Goal: Transaction & Acquisition: Purchase product/service

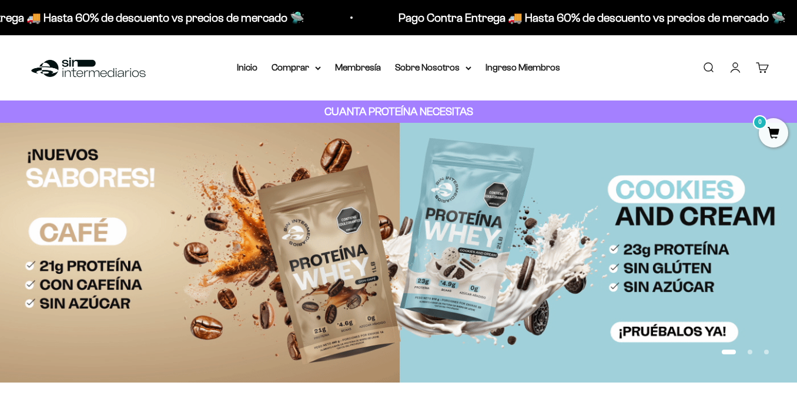
click at [736, 68] on link "Iniciar sesión" at bounding box center [735, 67] width 13 height 13
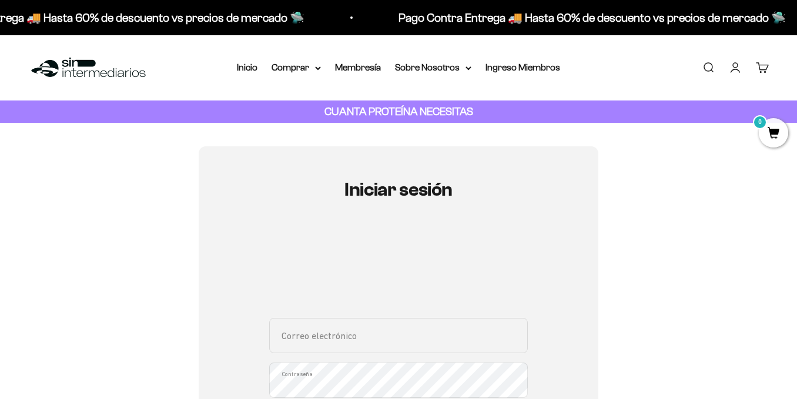
scroll to position [77, 0]
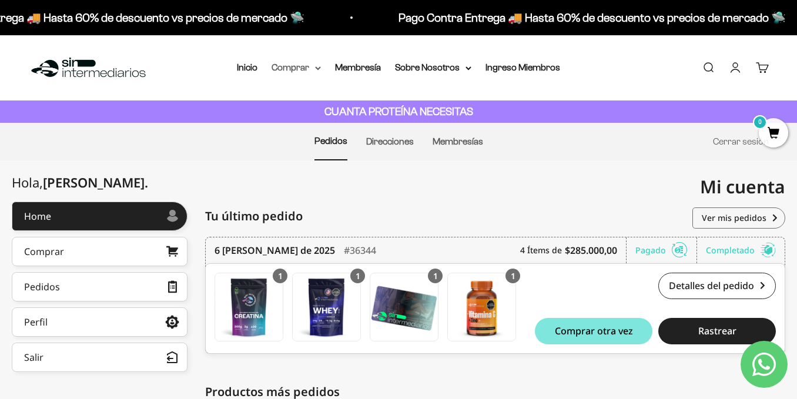
click at [304, 66] on summary "Comprar" at bounding box center [296, 67] width 49 height 15
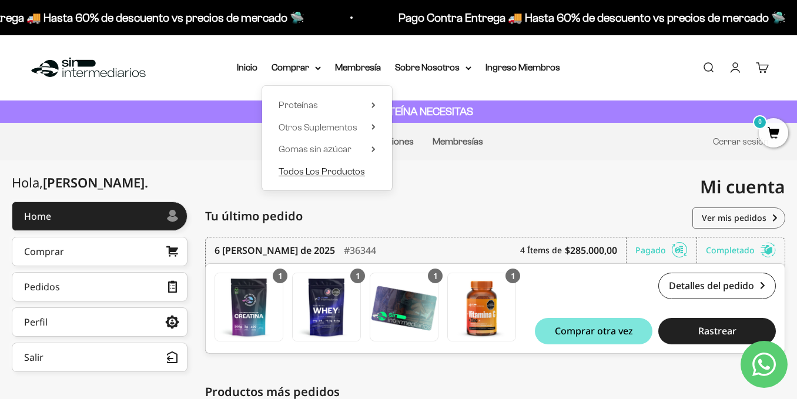
click at [329, 170] on span "Todos Los Productos" at bounding box center [322, 171] width 86 height 10
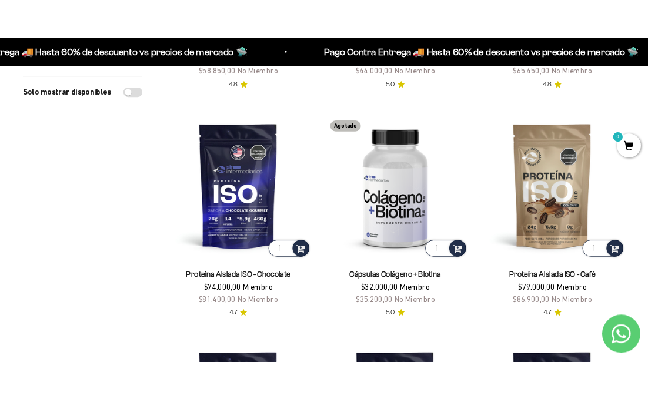
scroll to position [1785, 0]
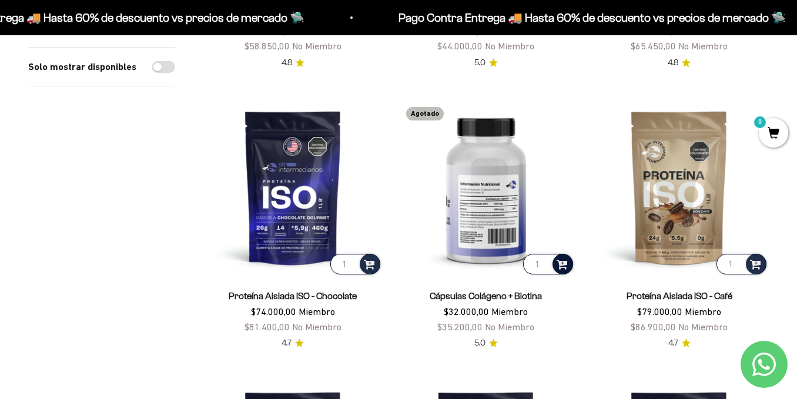
click at [567, 257] on span at bounding box center [562, 264] width 11 height 14
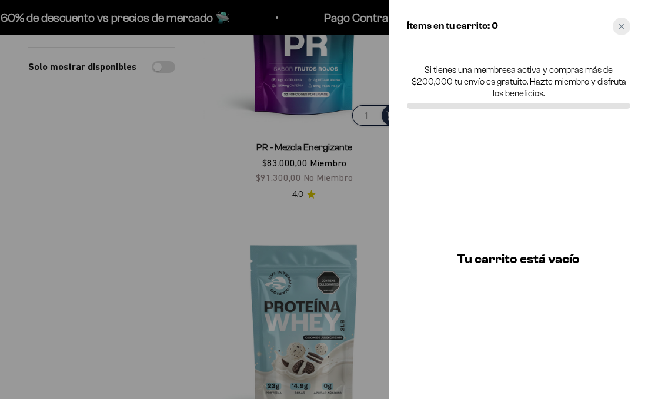
click at [625, 26] on div "Close cart" at bounding box center [621, 27] width 18 height 18
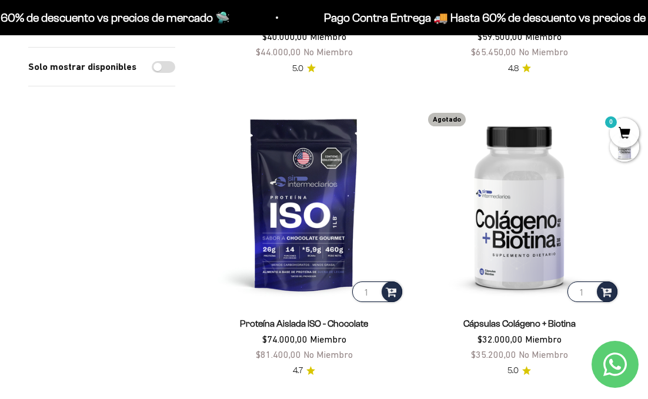
scroll to position [2819, 0]
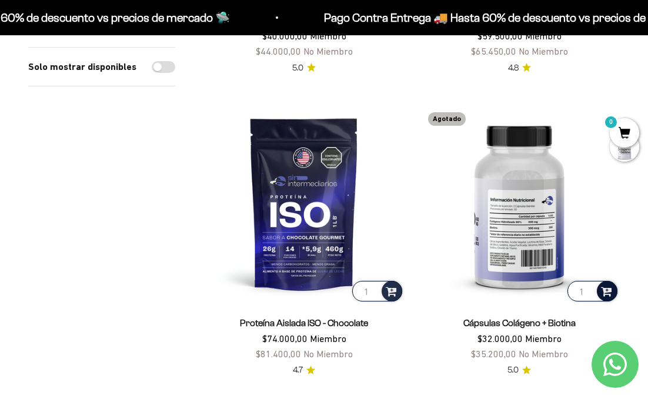
click at [606, 284] on span at bounding box center [606, 291] width 11 height 14
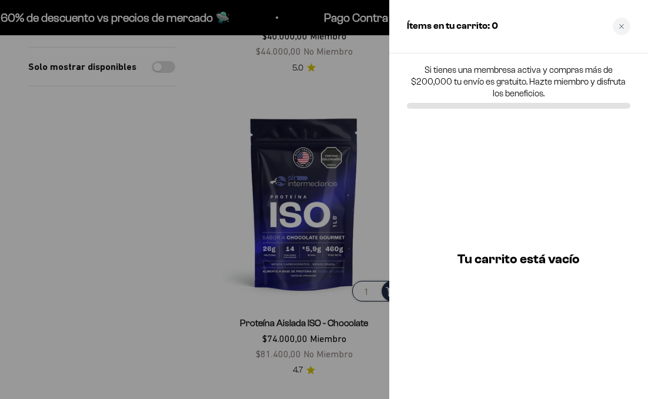
click at [481, 80] on p "Si tienes una membresa activa y compras más de $200,000 tu envío es gratuito. H…" at bounding box center [518, 81] width 223 height 35
click at [624, 24] on icon "Close cart" at bounding box center [621, 27] width 6 height 6
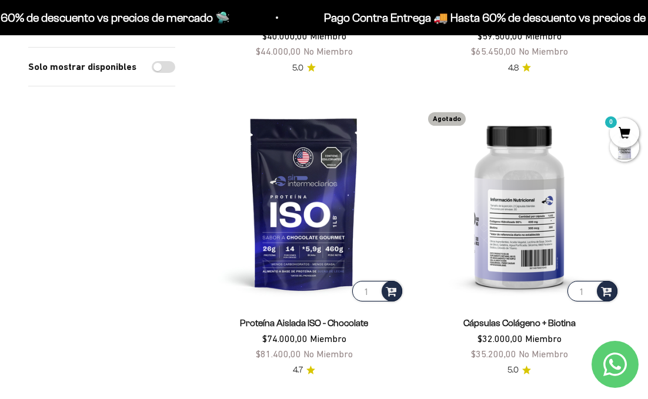
click at [499, 216] on img at bounding box center [519, 203] width 201 height 201
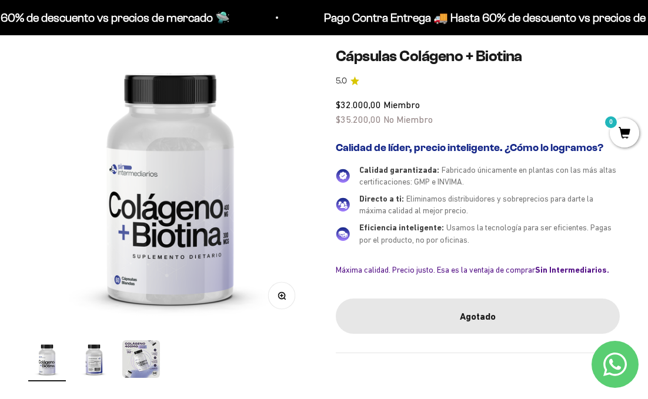
click at [59, 85] on img at bounding box center [170, 184] width 284 height 284
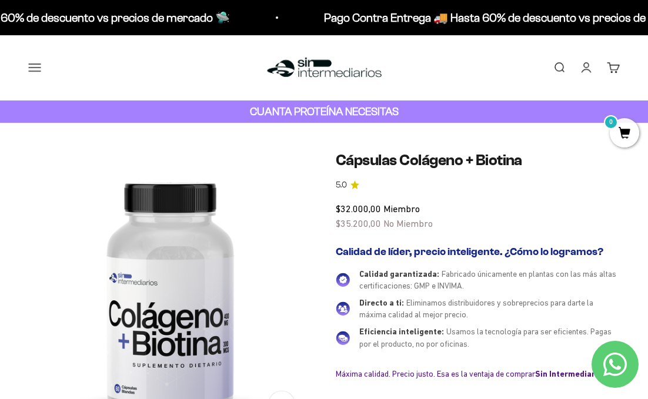
click at [328, 74] on img at bounding box center [324, 67] width 120 height 25
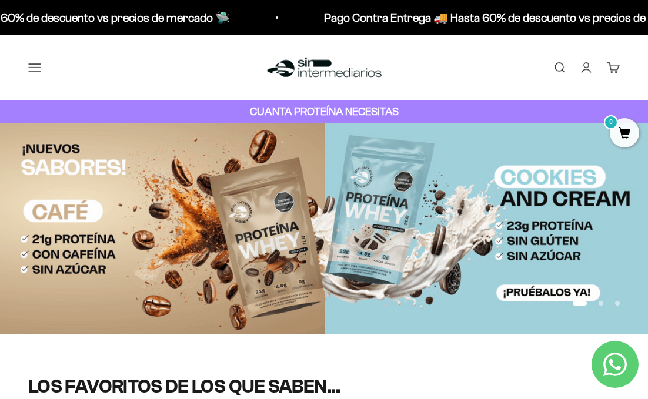
click at [28, 69] on button "Menú" at bounding box center [34, 67] width 13 height 13
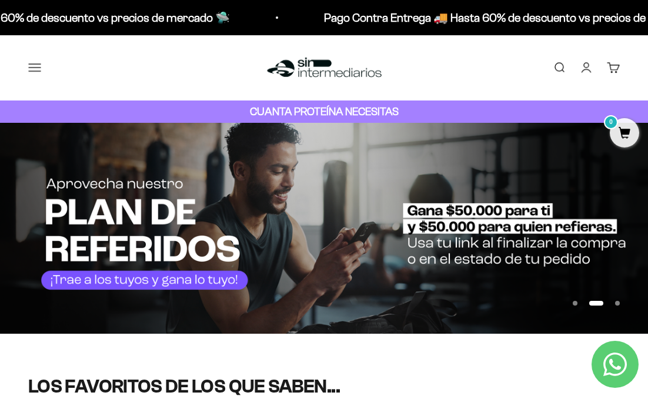
click at [0, 0] on button "Comprar" at bounding box center [0, 0] width 0 height 0
click at [0, 0] on button "Proteínas" at bounding box center [0, 0] width 0 height 0
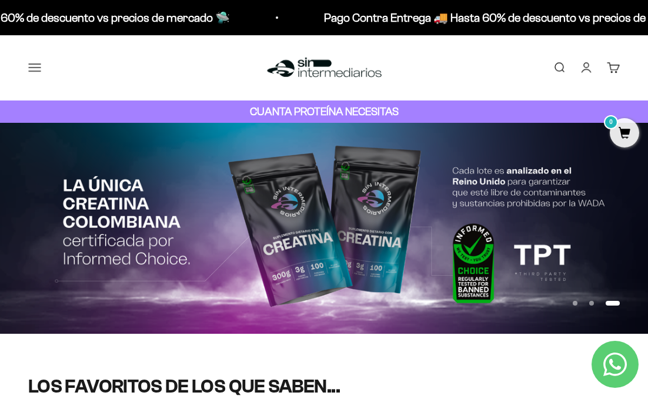
click at [0, 0] on link "Ver Todos" at bounding box center [0, 0] width 0 height 0
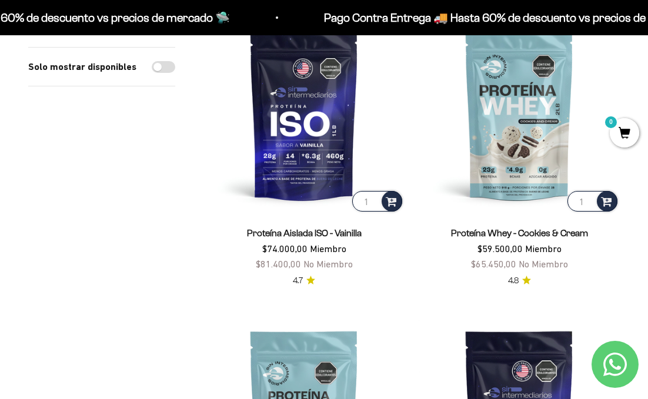
scroll to position [472, 0]
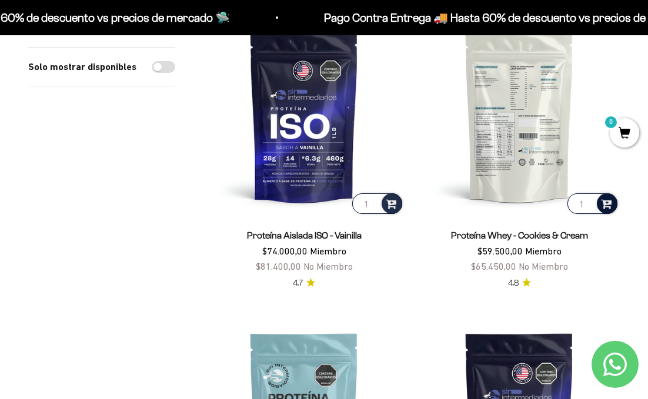
click at [605, 205] on span at bounding box center [606, 203] width 11 height 14
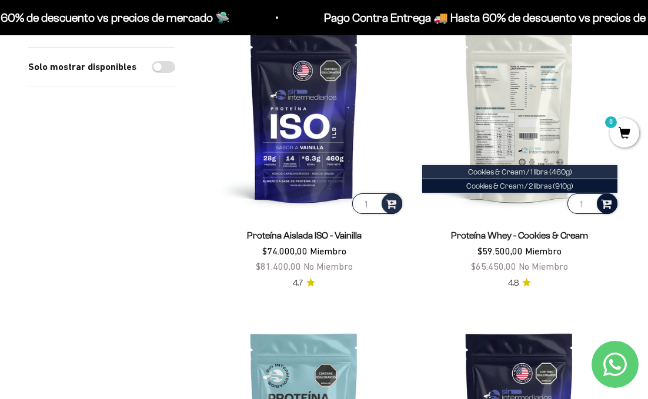
click at [578, 171] on li "Cookies & Cream / 1 libra (460g)" at bounding box center [519, 172] width 195 height 14
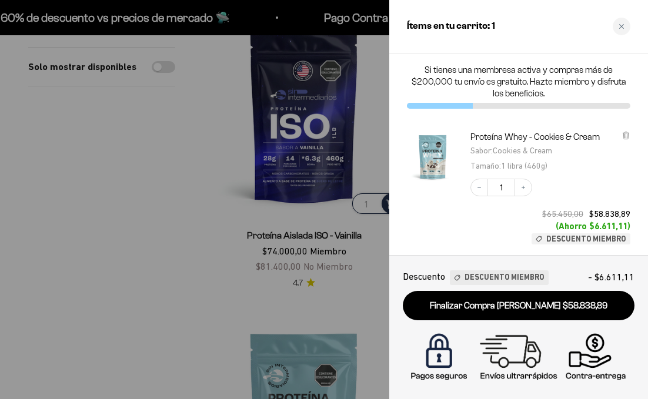
click at [189, 242] on div at bounding box center [324, 199] width 648 height 399
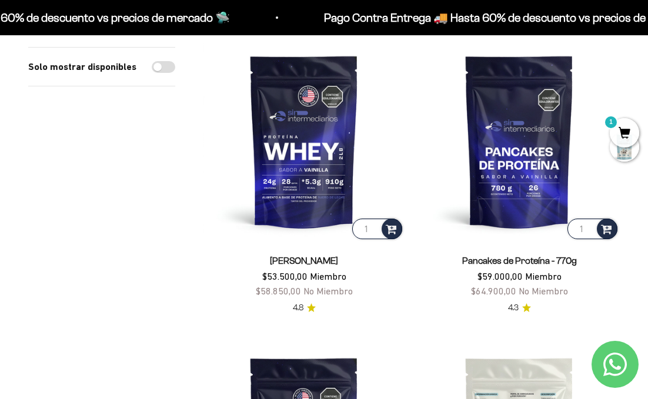
scroll to position [85, 0]
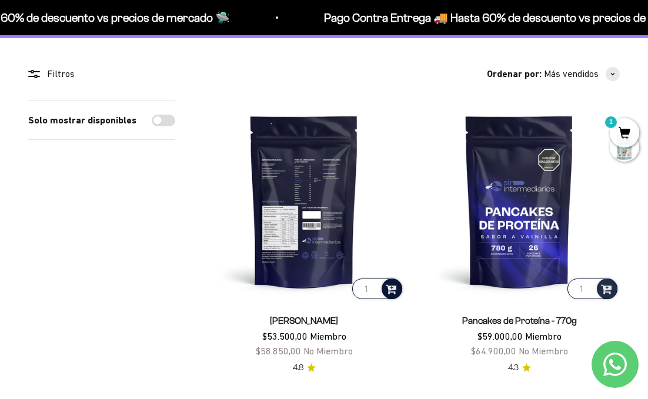
click at [392, 290] on span at bounding box center [391, 289] width 11 height 14
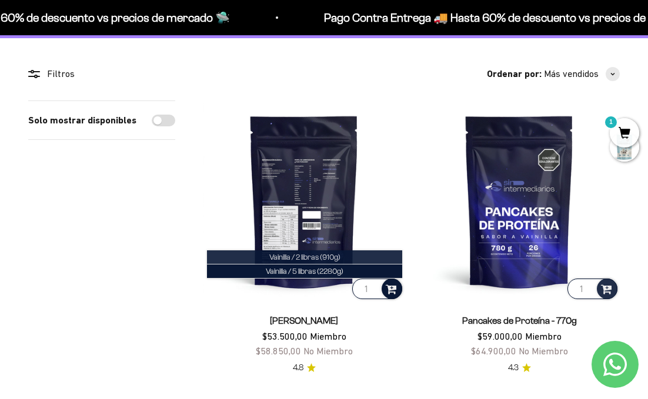
click at [347, 258] on li "Vainilla / 2 libras (910g)" at bounding box center [304, 257] width 195 height 14
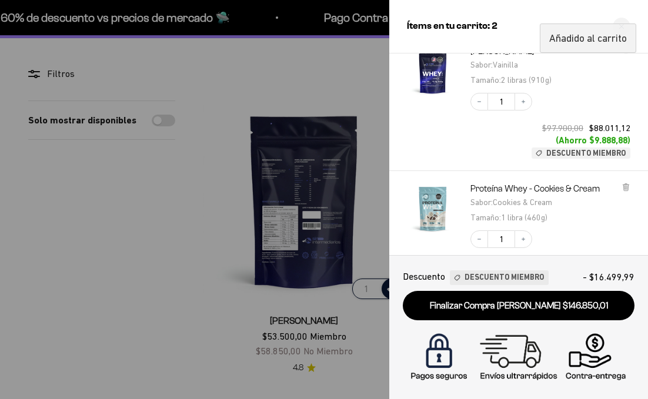
scroll to position [242, 0]
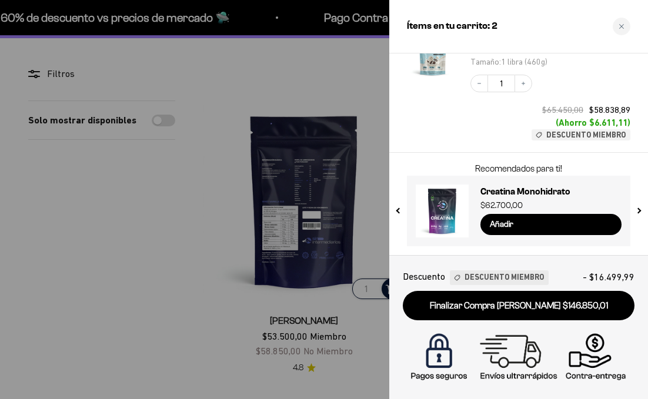
click at [173, 247] on div at bounding box center [324, 199] width 648 height 399
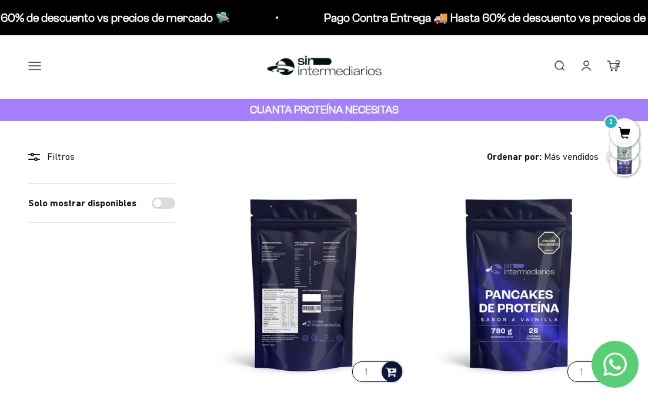
scroll to position [0, 0]
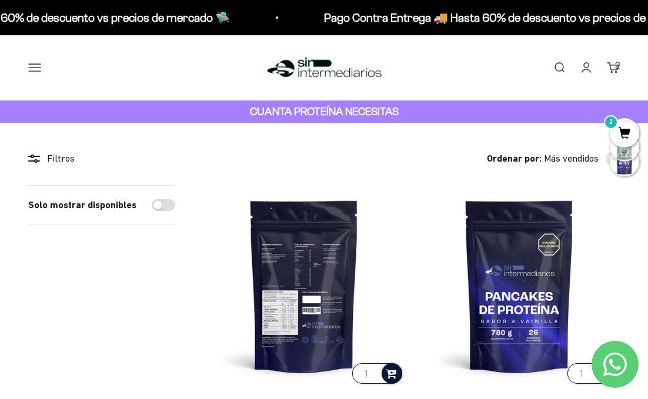
click at [35, 68] on button "Menú" at bounding box center [34, 67] width 13 height 13
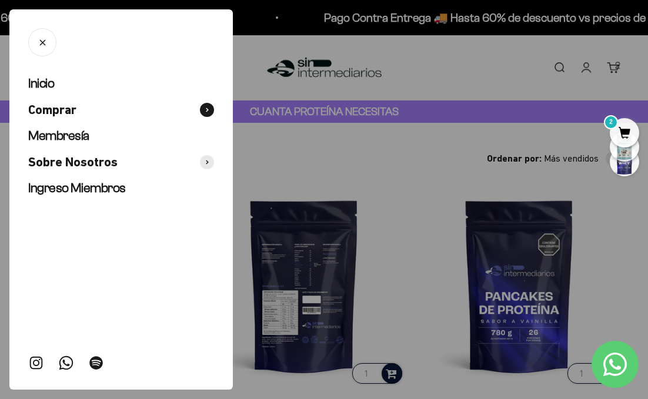
click at [83, 112] on button "Comprar" at bounding box center [121, 110] width 186 height 17
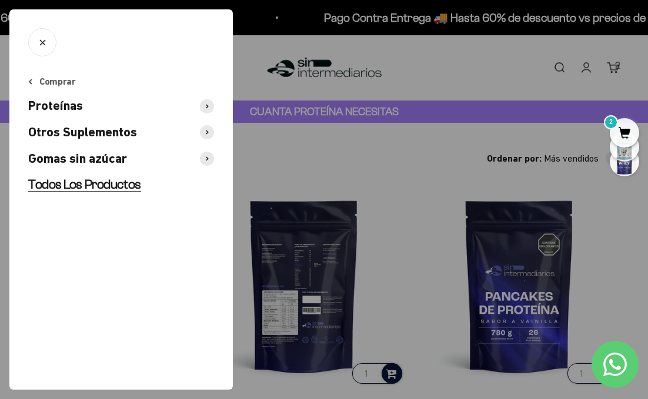
click at [89, 183] on span "Todos Los Productos" at bounding box center [84, 184] width 113 height 15
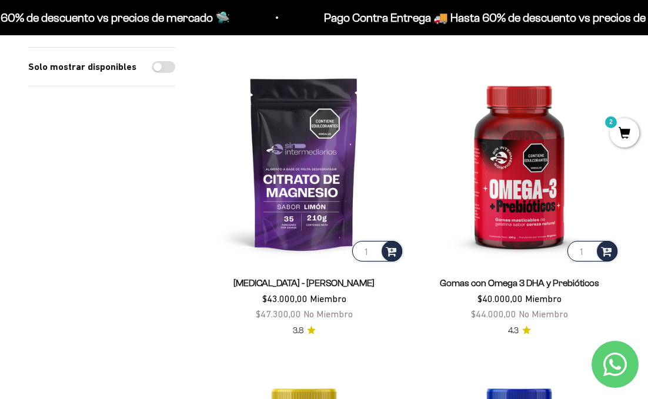
scroll to position [423, 0]
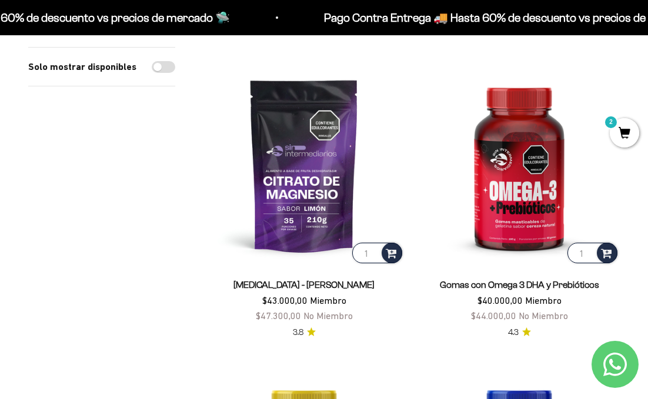
click at [631, 131] on span "2" at bounding box center [624, 132] width 29 height 29
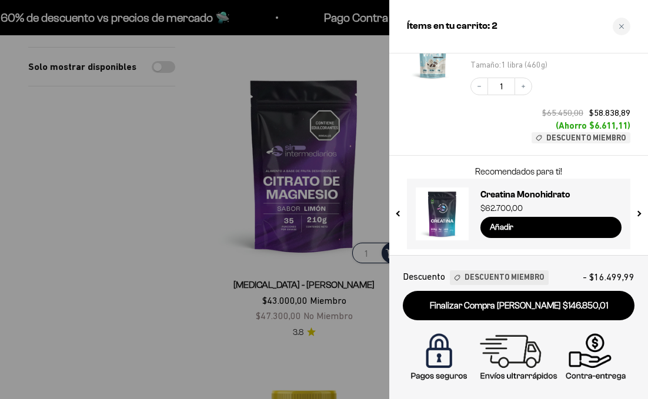
scroll to position [242, 0]
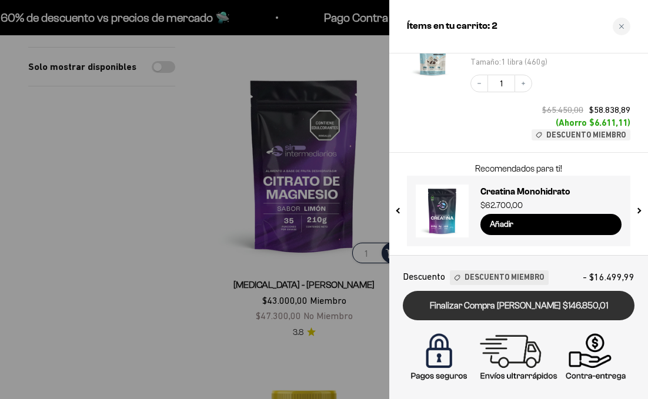
click at [528, 310] on link "Finalizar Compra [PERSON_NAME] $146.850,01" at bounding box center [519, 306] width 232 height 30
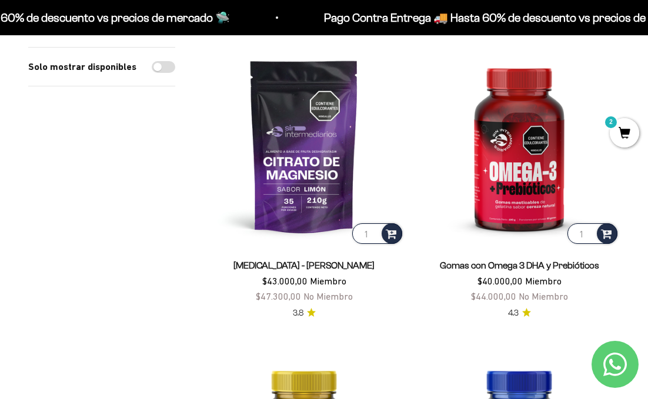
scroll to position [443, 0]
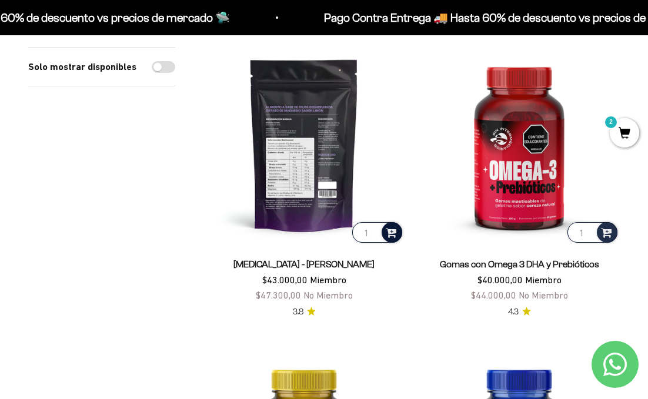
click at [397, 237] on div at bounding box center [391, 232] width 21 height 21
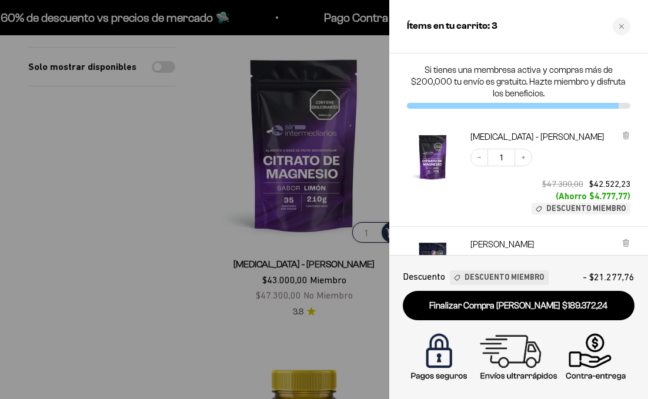
scroll to position [349, 0]
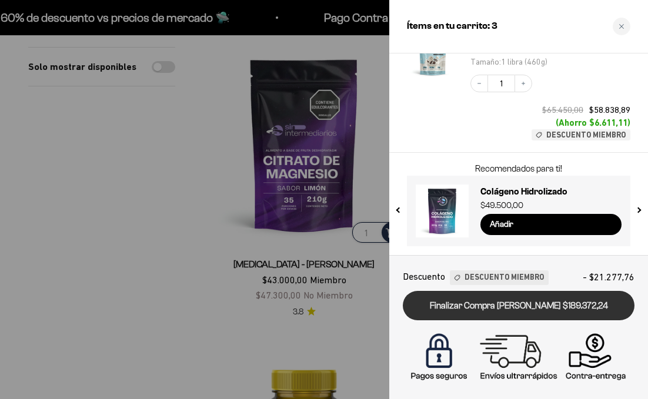
click at [545, 310] on link "Finalizar Compra [PERSON_NAME] $189.372,24" at bounding box center [519, 306] width 232 height 30
